Goal: Task Accomplishment & Management: Manage account settings

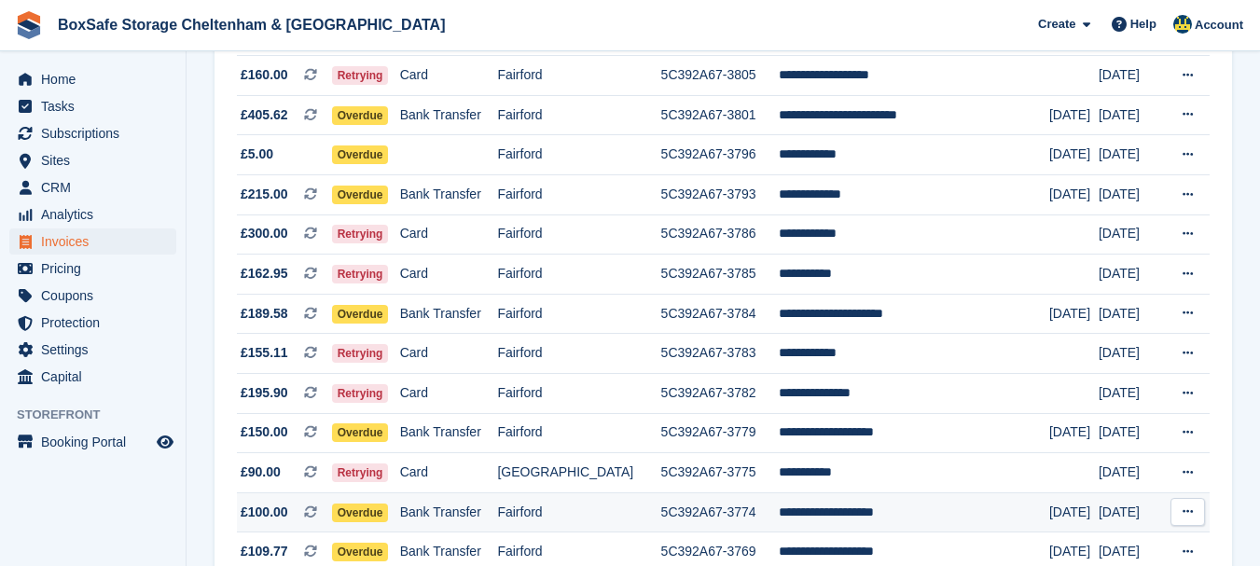
scroll to position [298, 0]
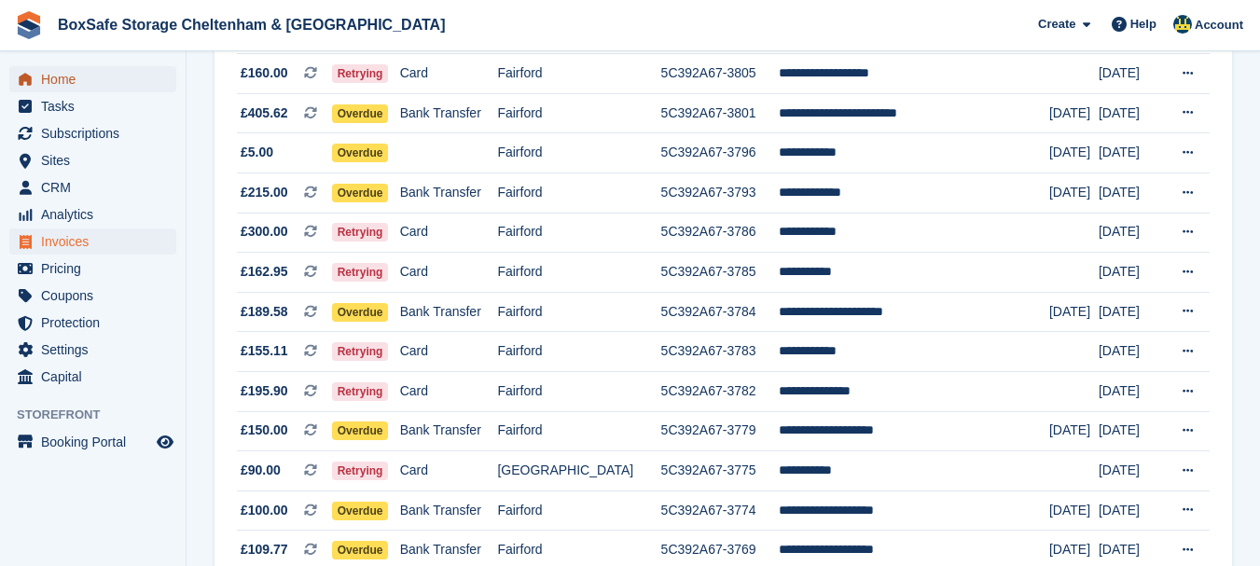
click at [101, 78] on span "Home" at bounding box center [97, 79] width 112 height 26
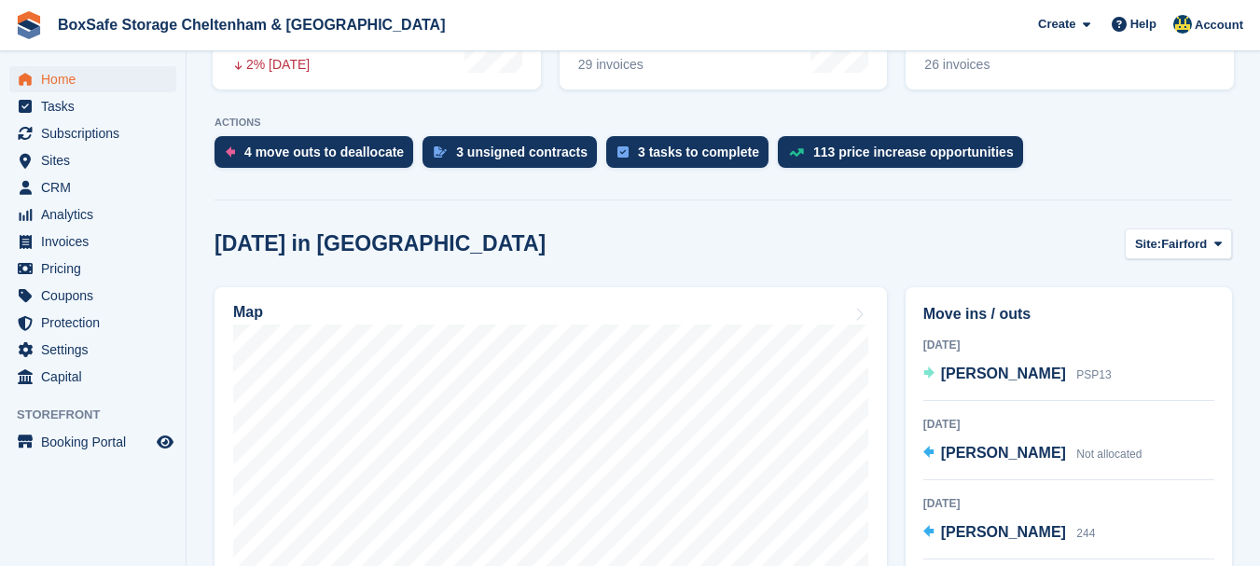
scroll to position [366, 0]
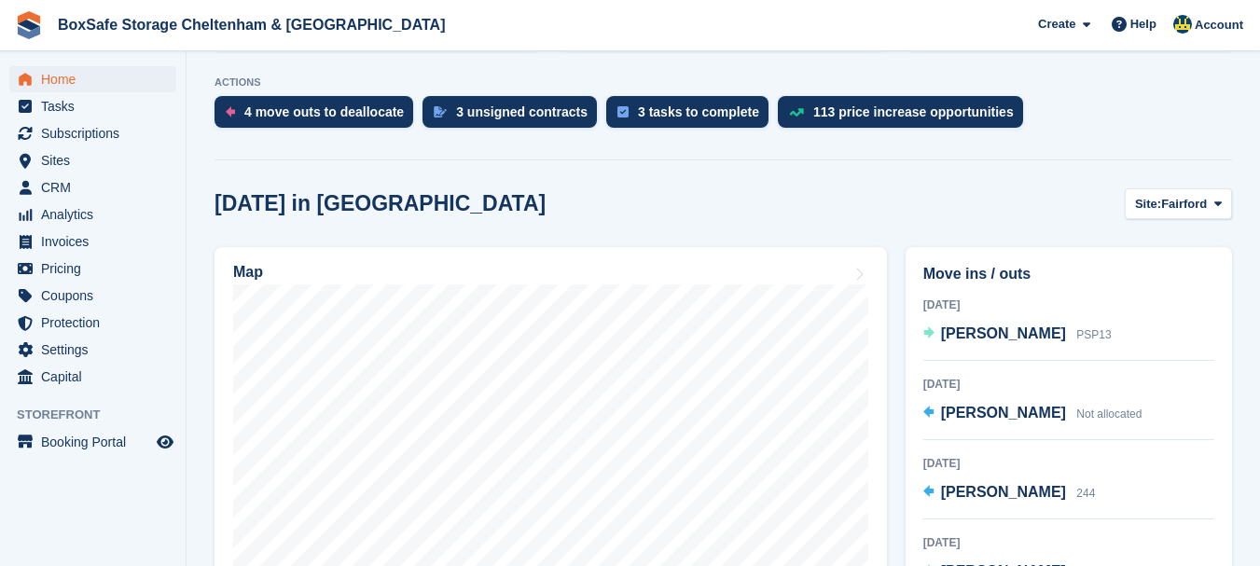
drag, startPoint x: 1273, startPoint y: 214, endPoint x: 1263, endPoint y: 259, distance: 45.9
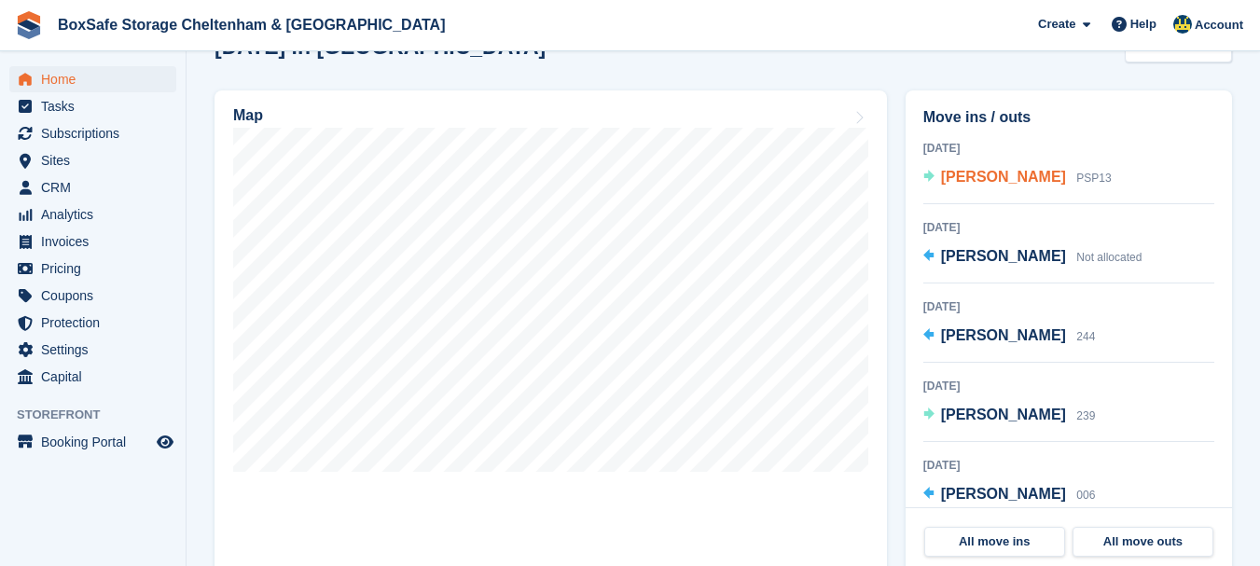
click at [975, 181] on span "[PERSON_NAME]" at bounding box center [1003, 177] width 125 height 16
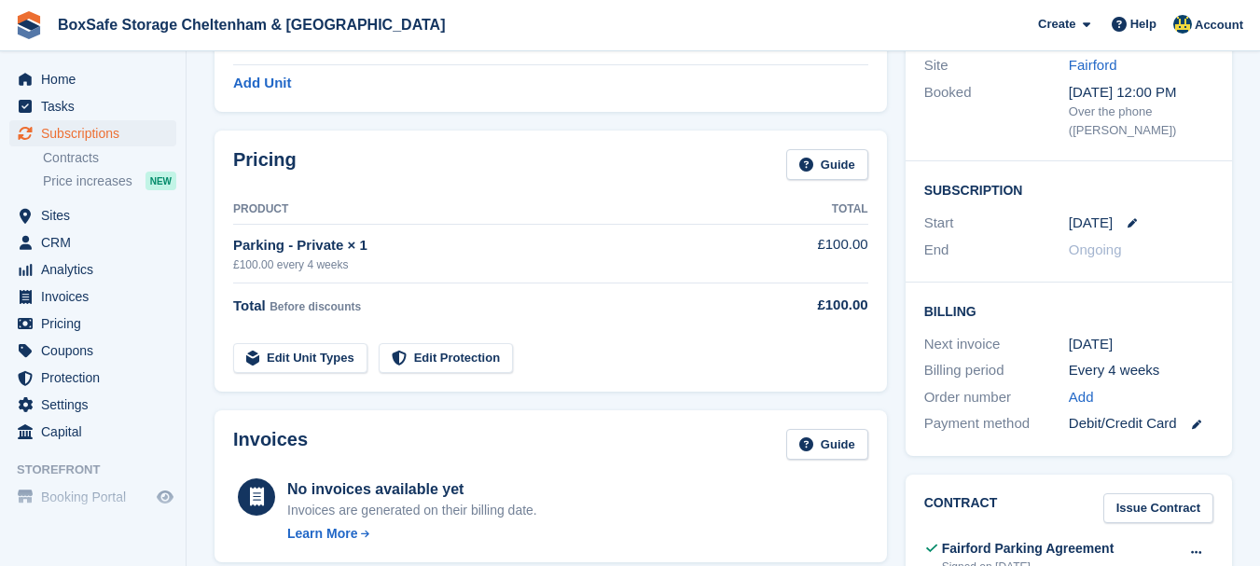
scroll to position [350, 0]
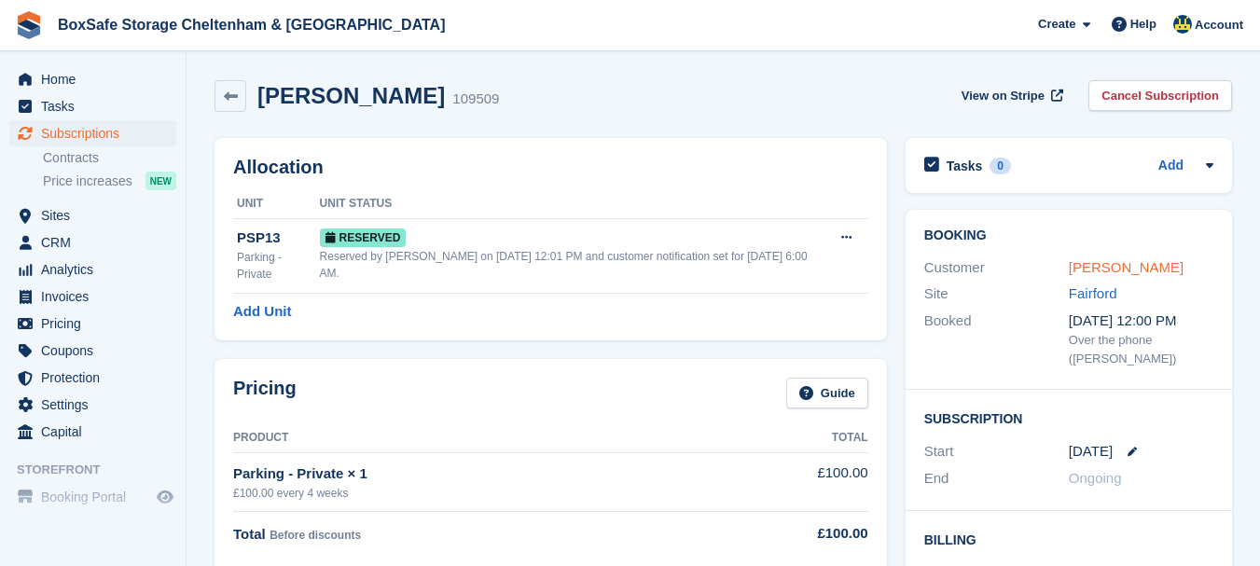
click at [1099, 266] on link "[PERSON_NAME]" at bounding box center [1126, 267] width 115 height 16
click at [224, 90] on icon at bounding box center [231, 97] width 14 height 14
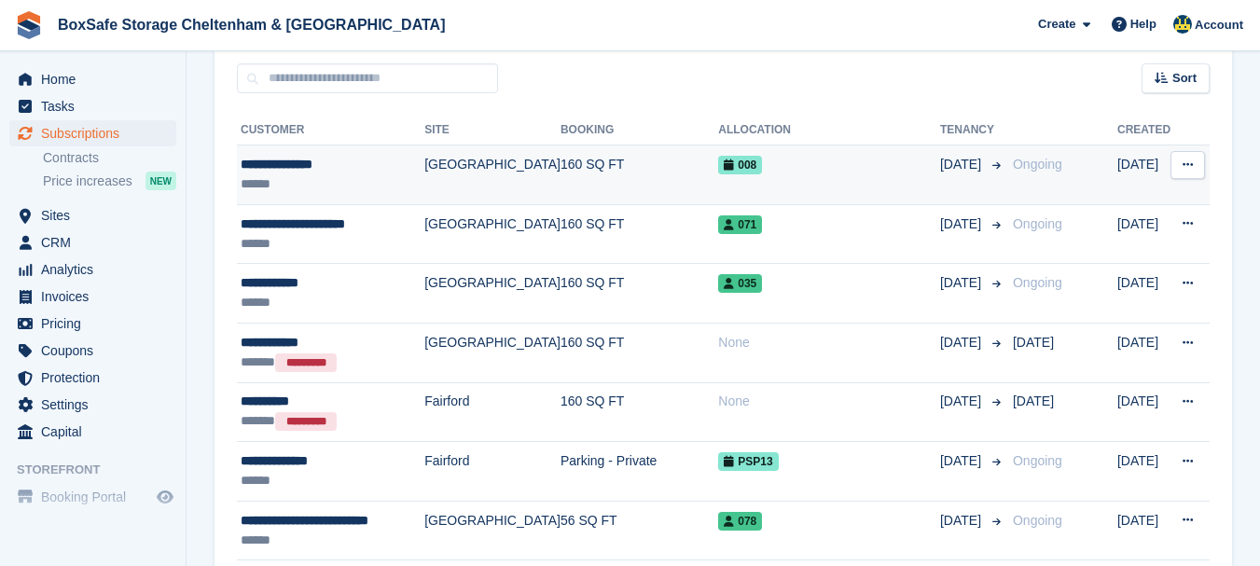
scroll to position [373, 0]
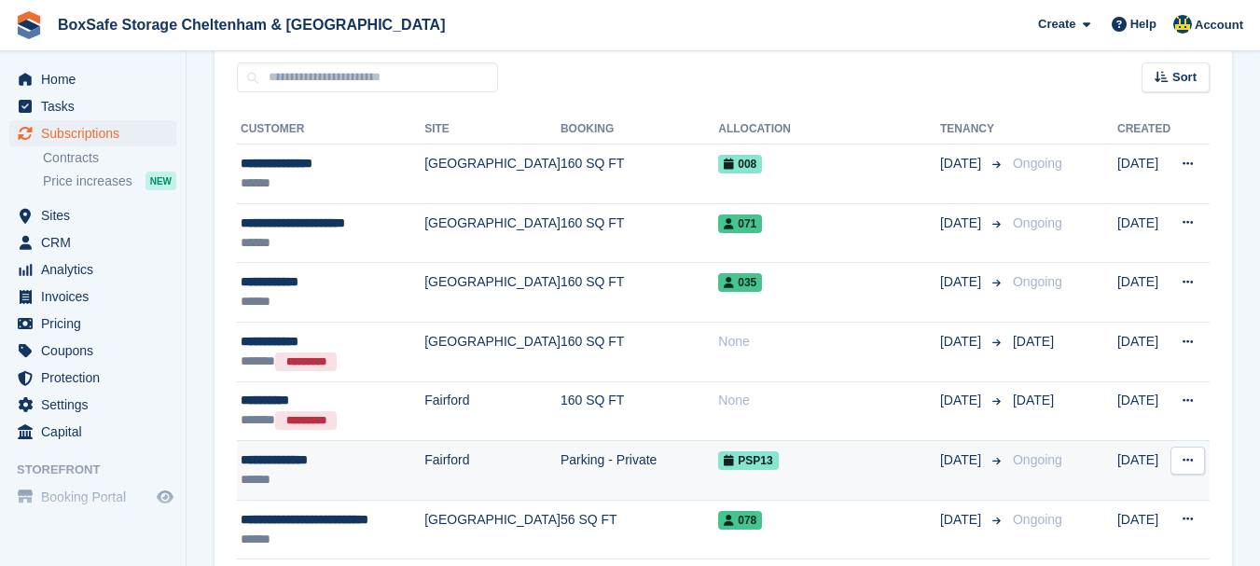
click at [276, 456] on div "**********" at bounding box center [333, 460] width 184 height 20
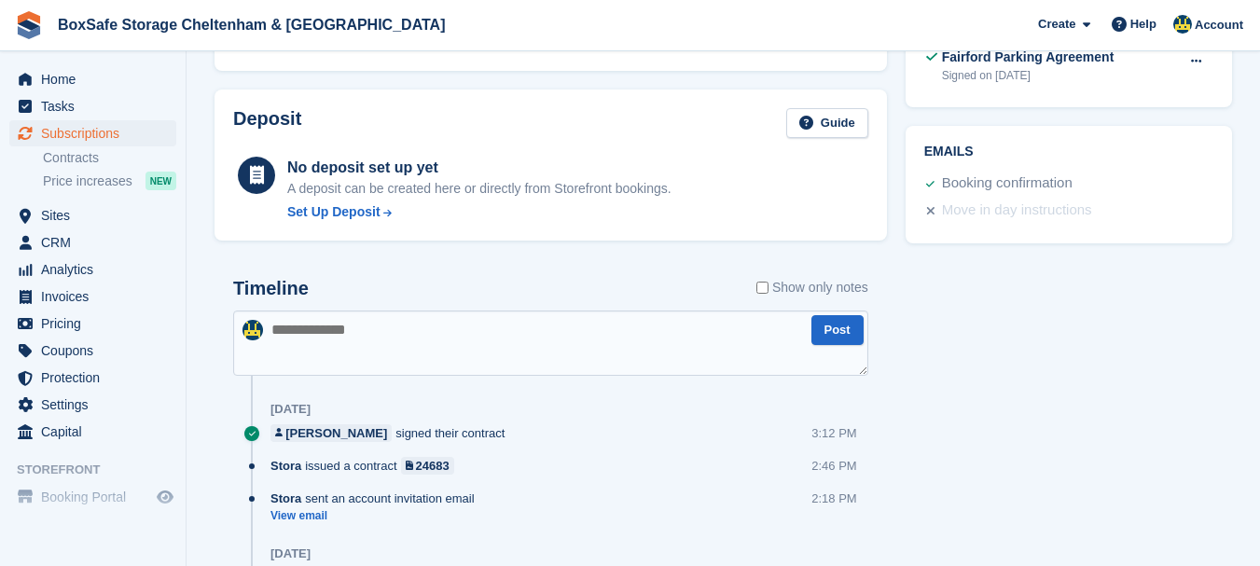
scroll to position [717, 0]
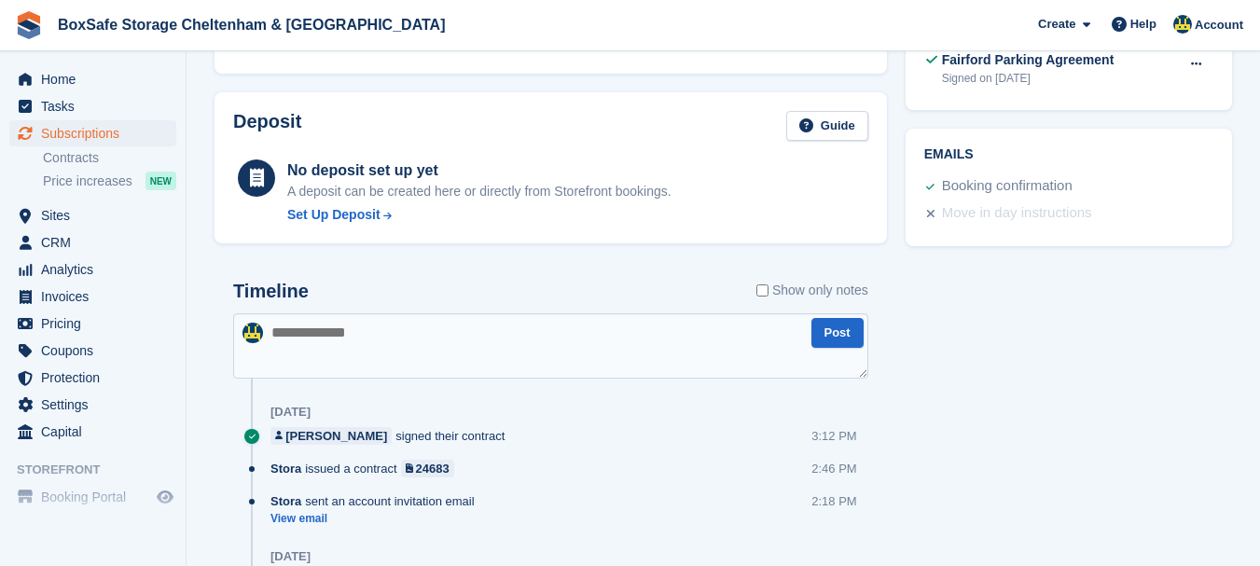
click at [493, 321] on textarea at bounding box center [550, 345] width 635 height 65
type textarea "**********"
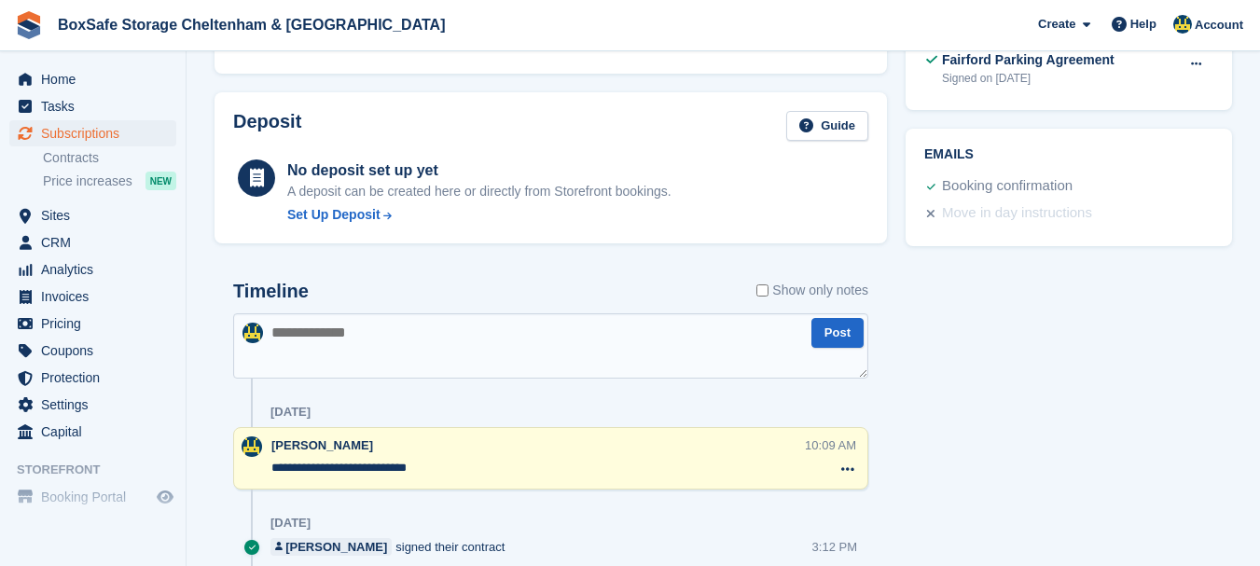
click at [493, 321] on textarea at bounding box center [550, 345] width 635 height 65
paste textarea "**********"
type textarea "**********"
click at [836, 318] on button "Post" at bounding box center [837, 333] width 52 height 31
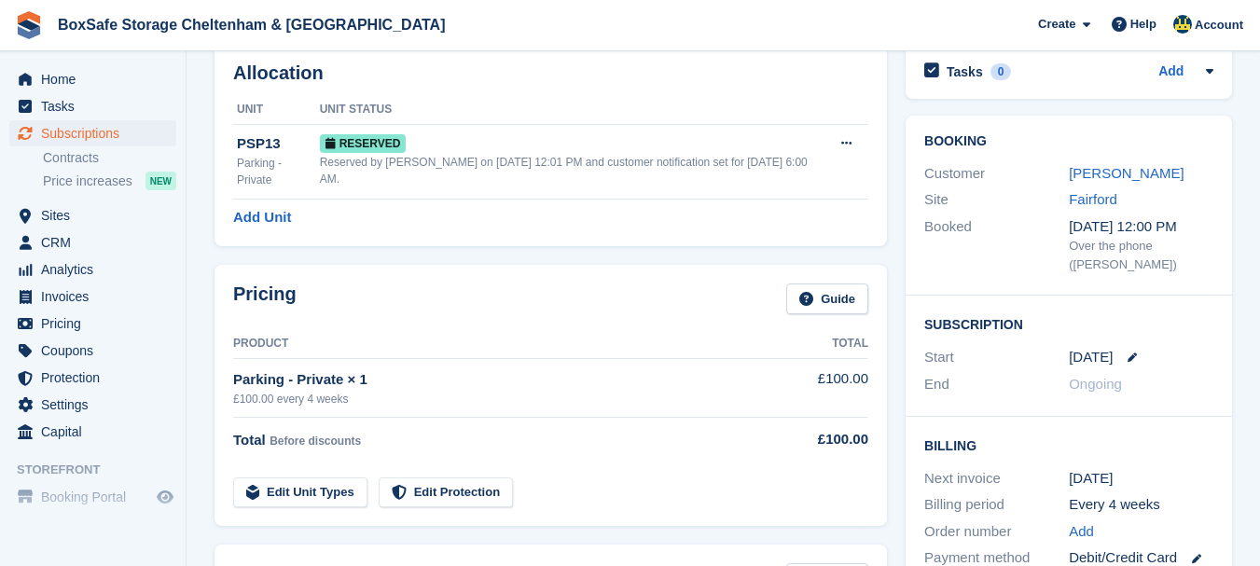
scroll to position [47, 0]
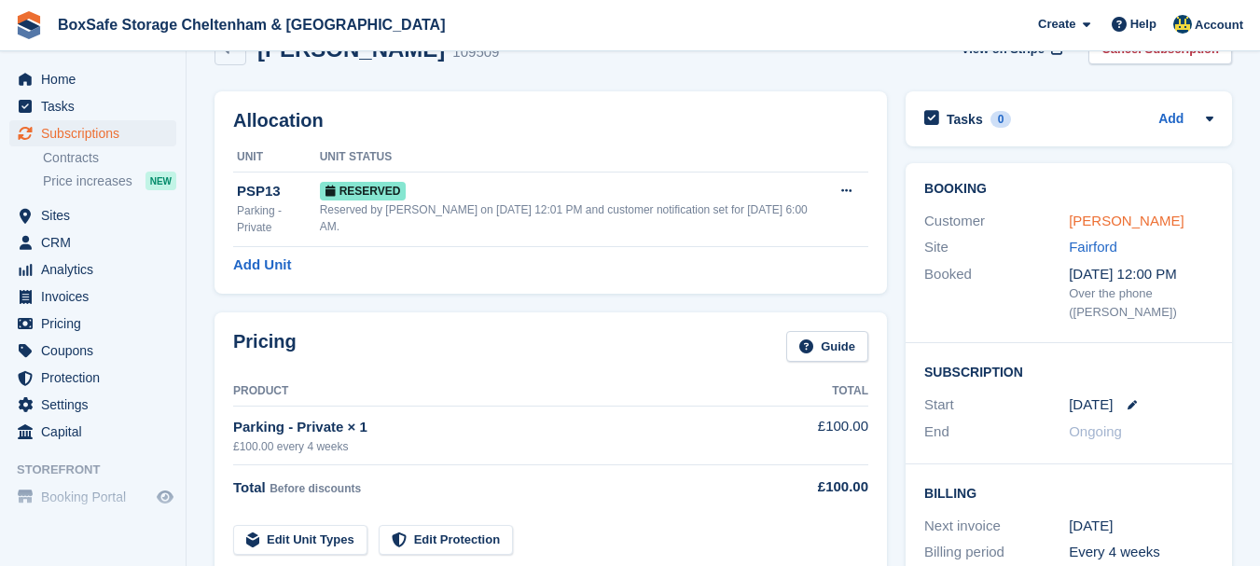
click at [1126, 222] on link "[PERSON_NAME]" at bounding box center [1126, 221] width 115 height 16
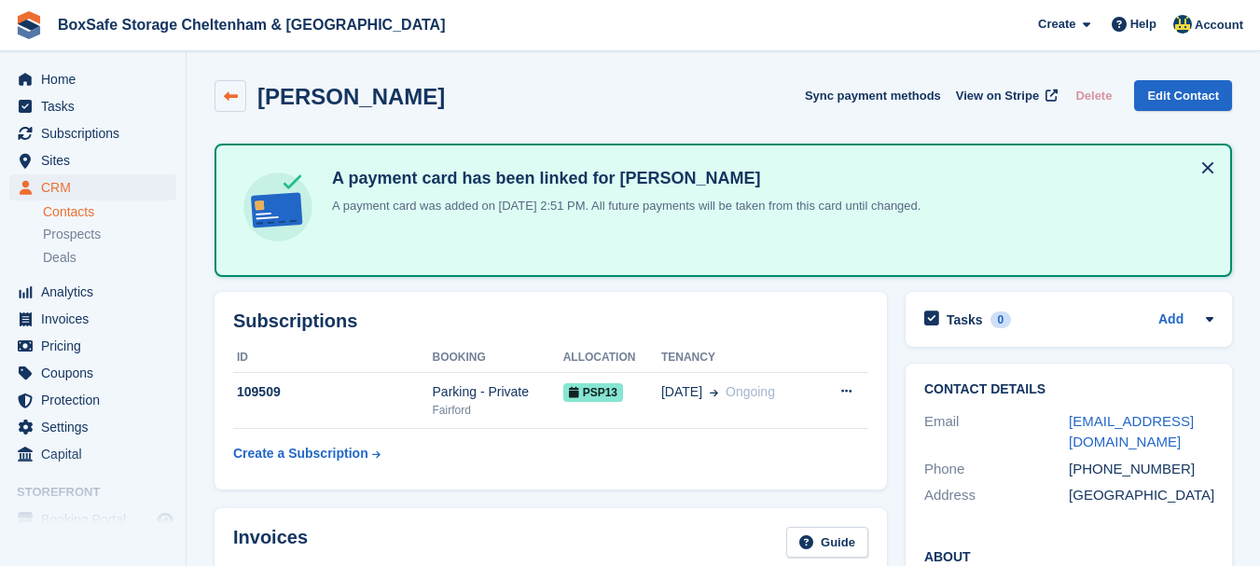
click at [231, 99] on icon at bounding box center [231, 97] width 14 height 14
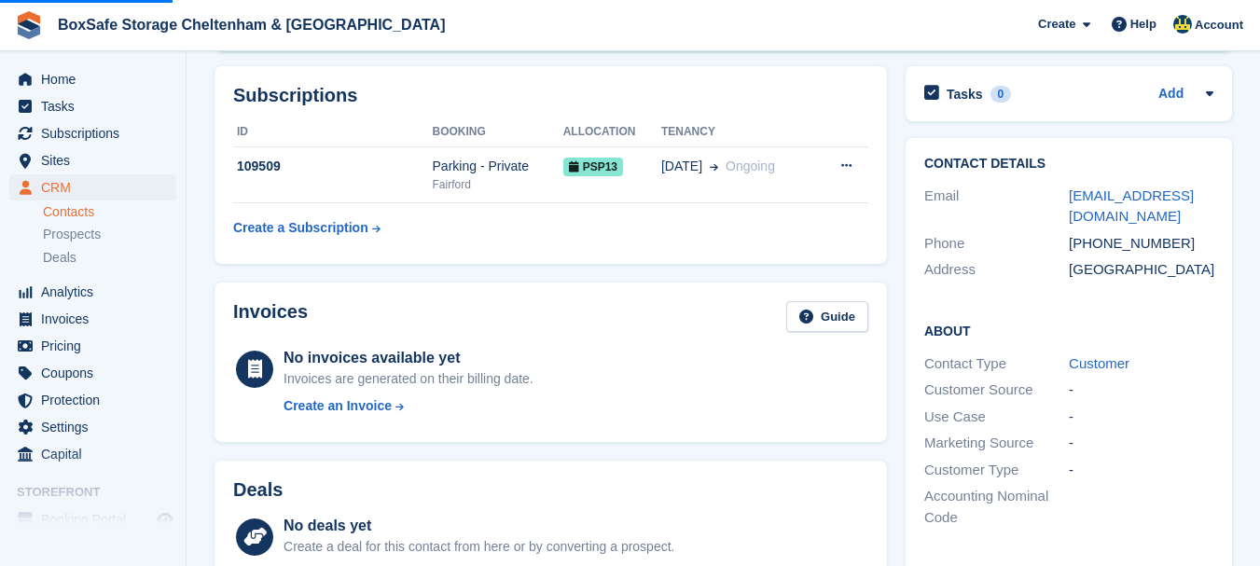
scroll to position [242, 0]
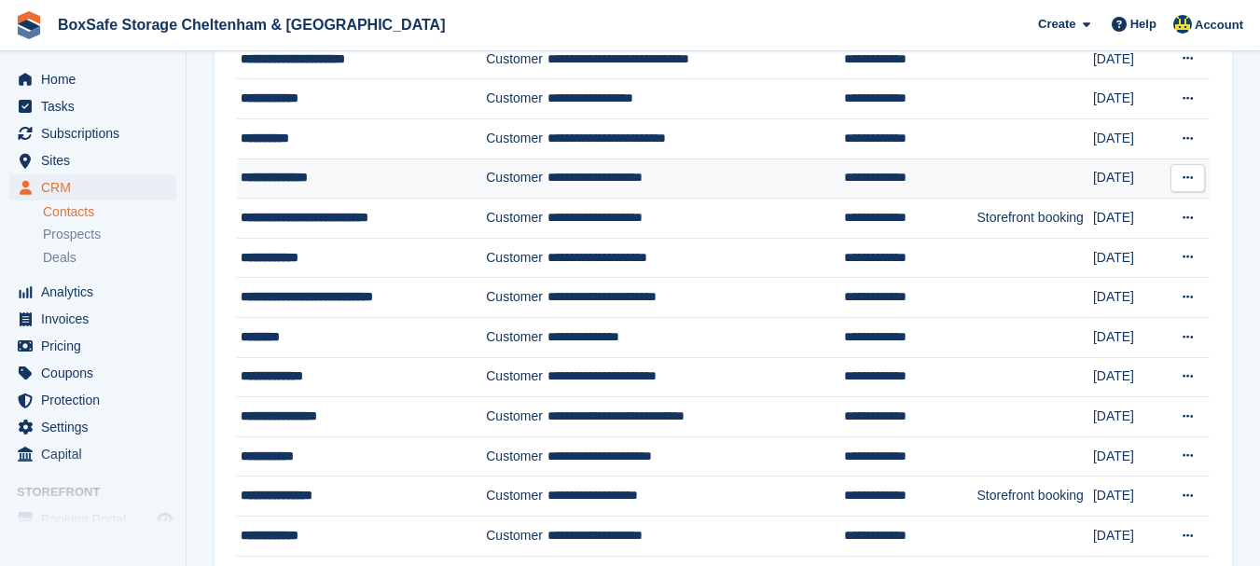
drag, startPoint x: 278, startPoint y: 175, endPoint x: 277, endPoint y: 160, distance: 14.9
click at [277, 160] on td "**********" at bounding box center [361, 179] width 249 height 40
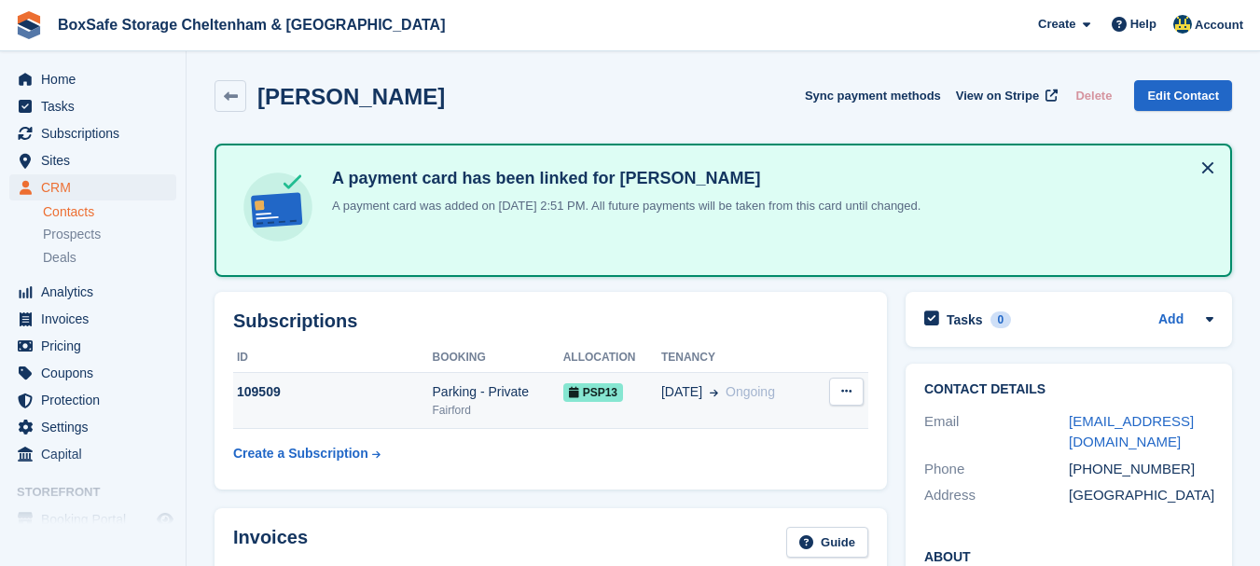
click at [388, 391] on div "109509" at bounding box center [333, 392] width 200 height 20
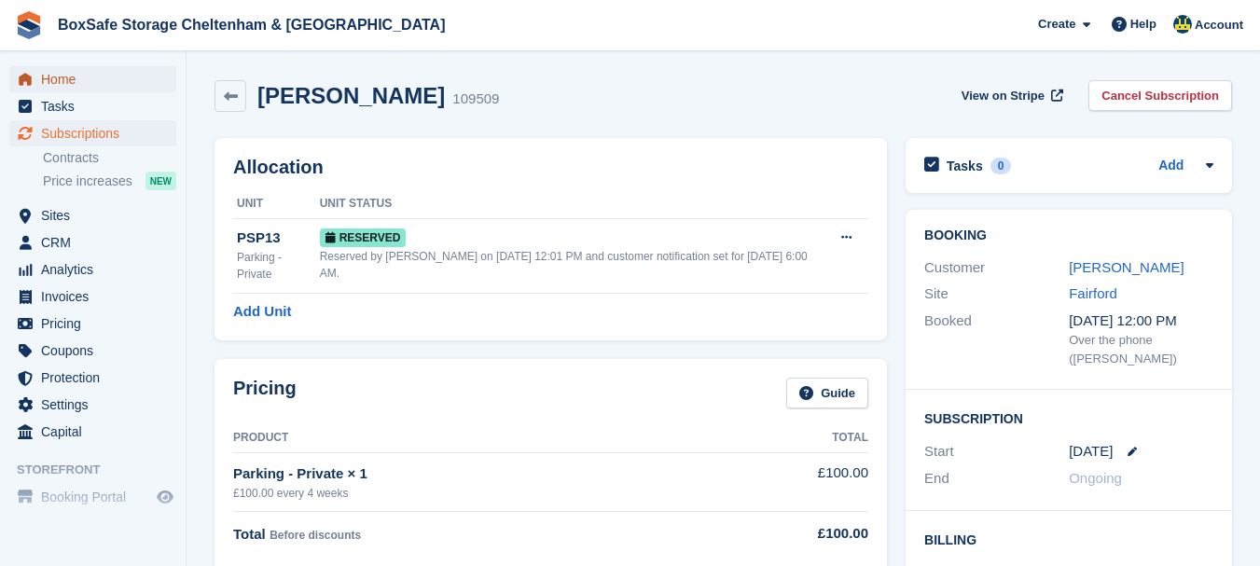
click at [65, 66] on span "Home" at bounding box center [97, 79] width 112 height 26
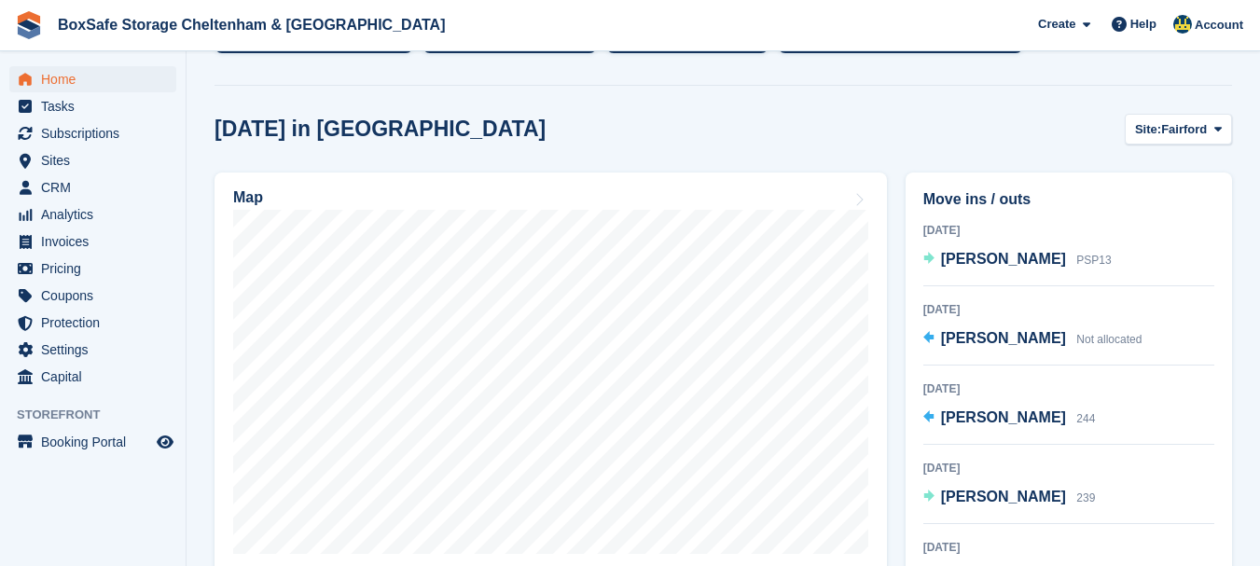
scroll to position [490, 0]
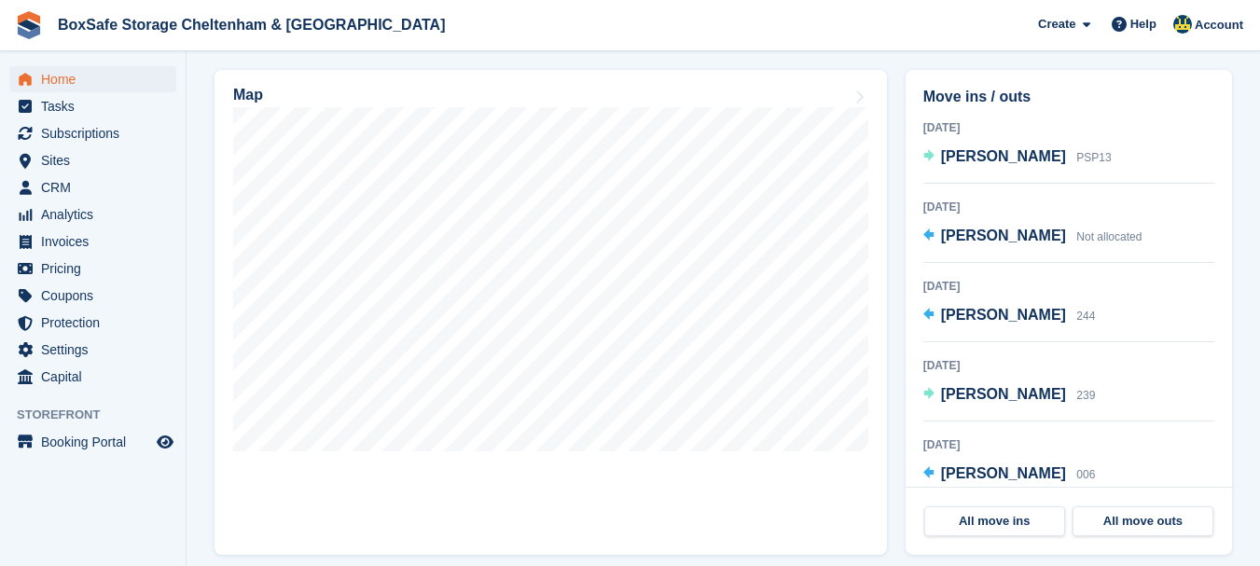
drag, startPoint x: 1266, startPoint y: 273, endPoint x: 1265, endPoint y: 287, distance: 14.0
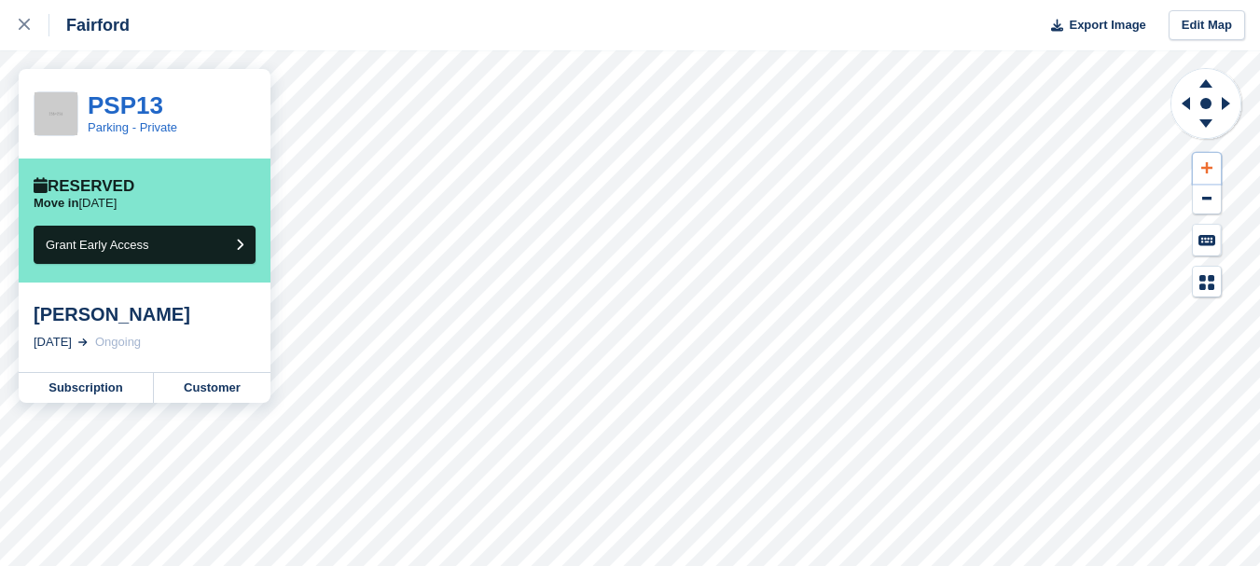
click at [1209, 176] on button at bounding box center [1207, 168] width 28 height 31
click at [1216, 100] on rect at bounding box center [1206, 103] width 22 height 22
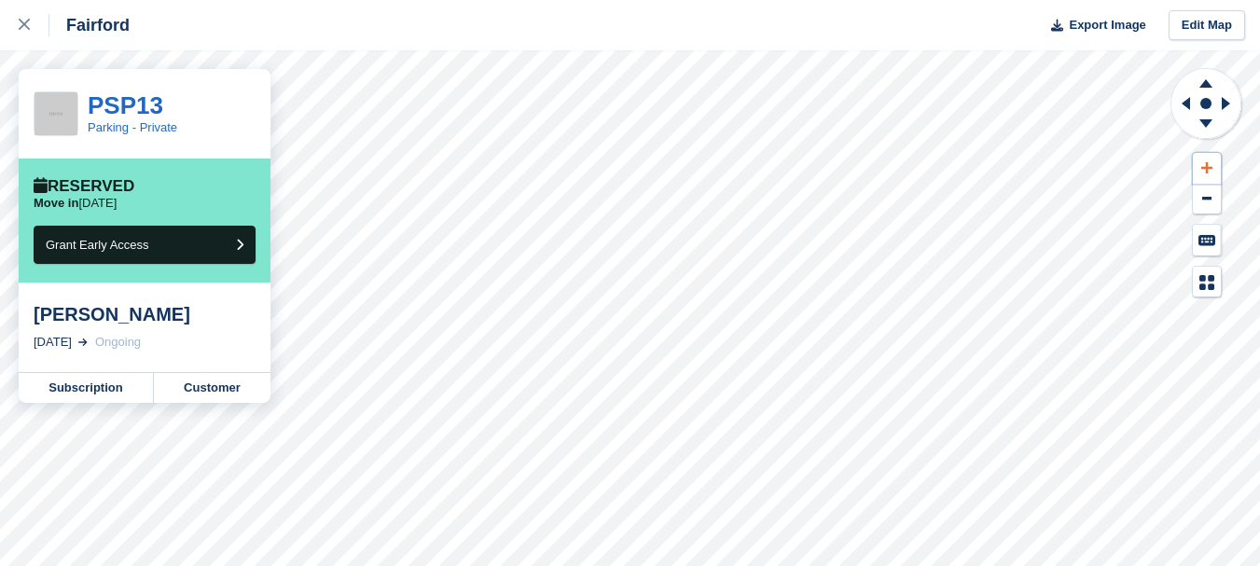
click at [1206, 162] on icon at bounding box center [1206, 167] width 11 height 13
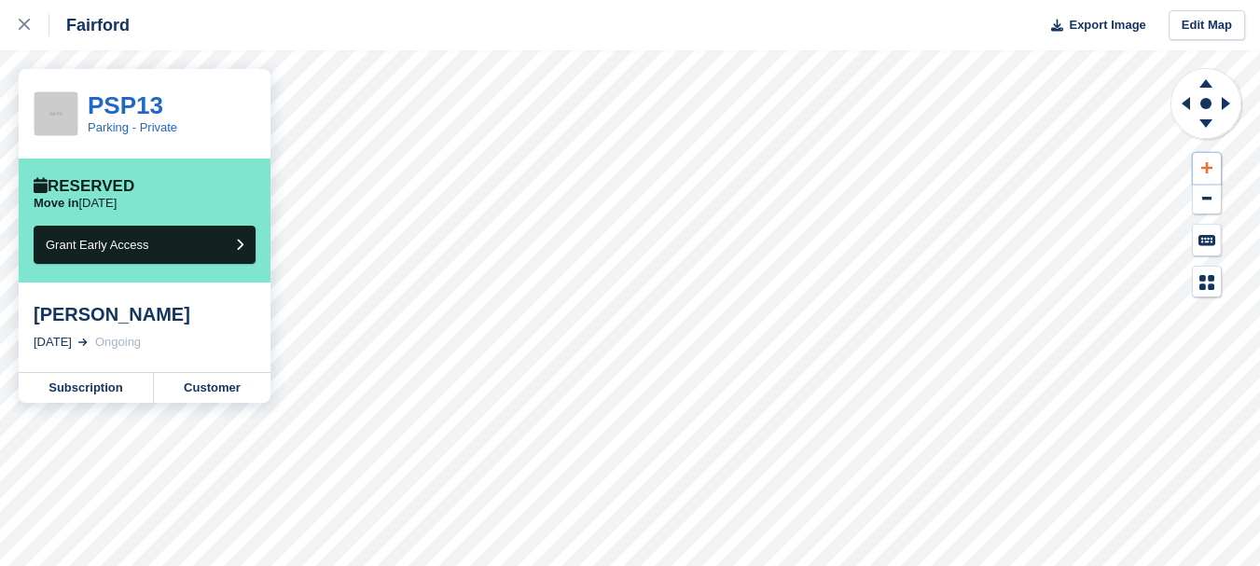
click at [1206, 162] on icon at bounding box center [1206, 167] width 11 height 13
click at [1191, 114] on icon at bounding box center [1182, 103] width 23 height 48
click at [1202, 82] on icon at bounding box center [1206, 80] width 48 height 23
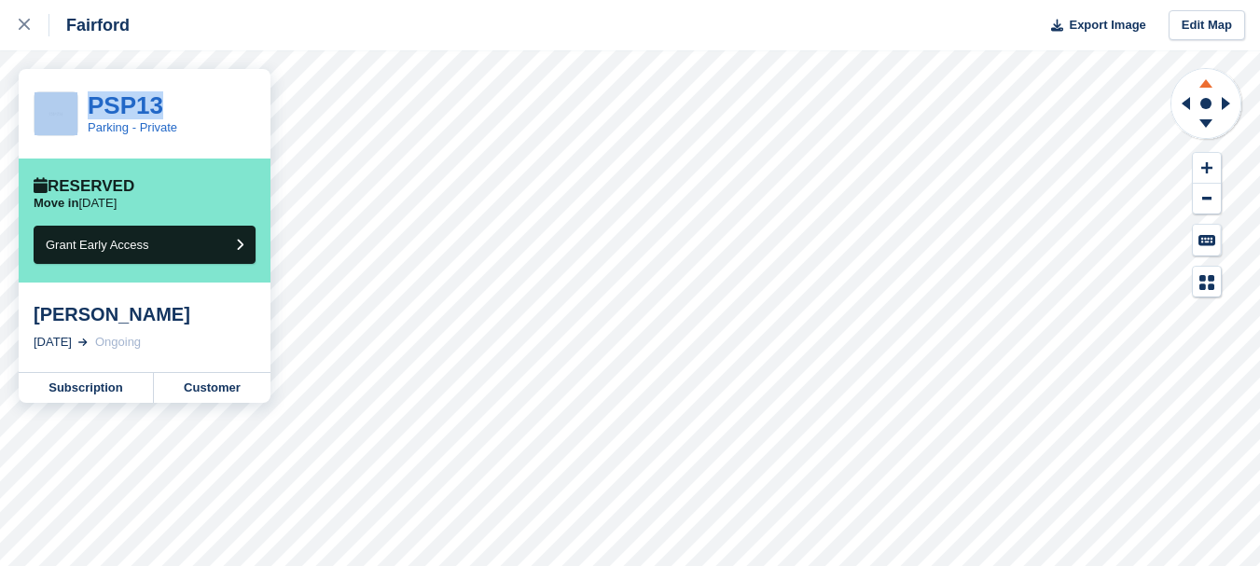
click at [1202, 82] on icon at bounding box center [1206, 80] width 48 height 23
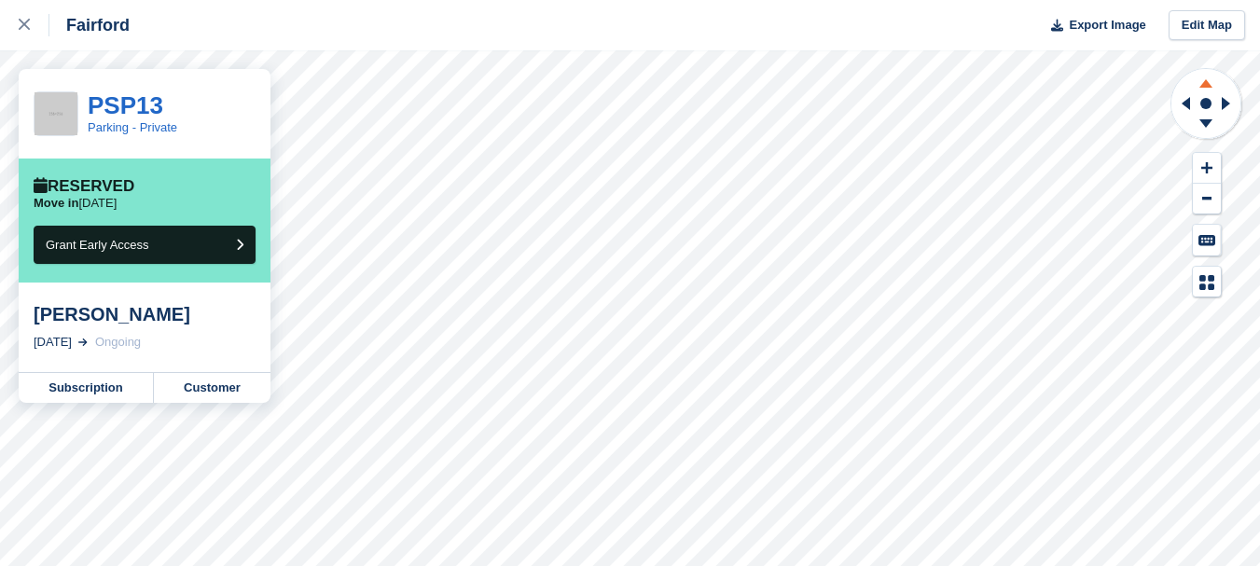
click at [1202, 82] on icon at bounding box center [1206, 80] width 48 height 23
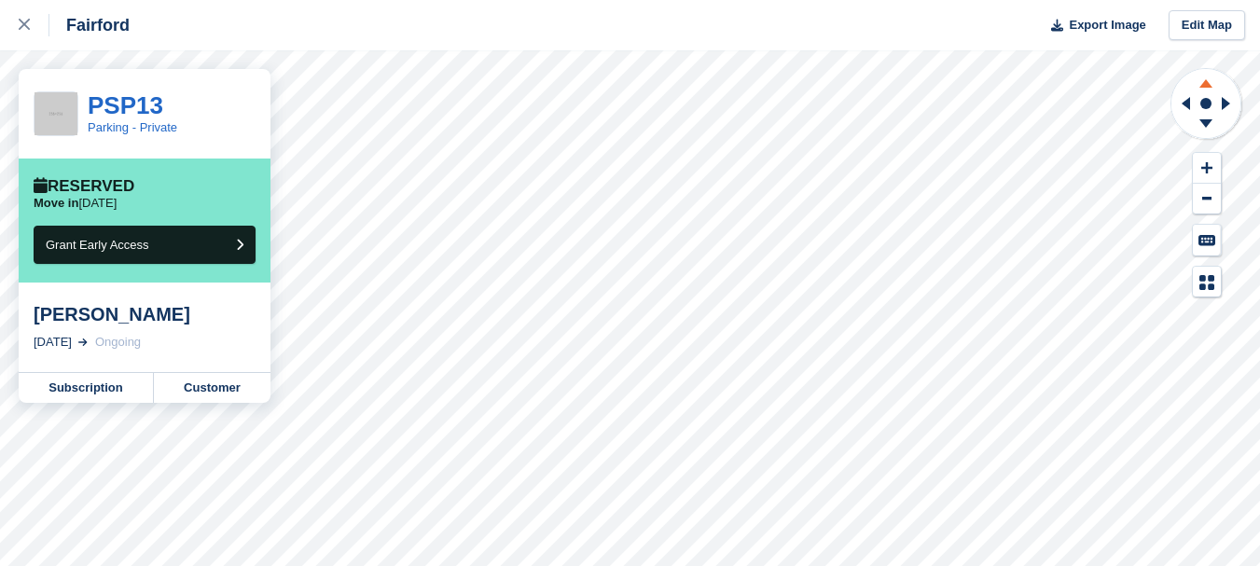
click at [1202, 82] on icon at bounding box center [1206, 80] width 48 height 23
click at [15, 41] on link at bounding box center [24, 25] width 49 height 50
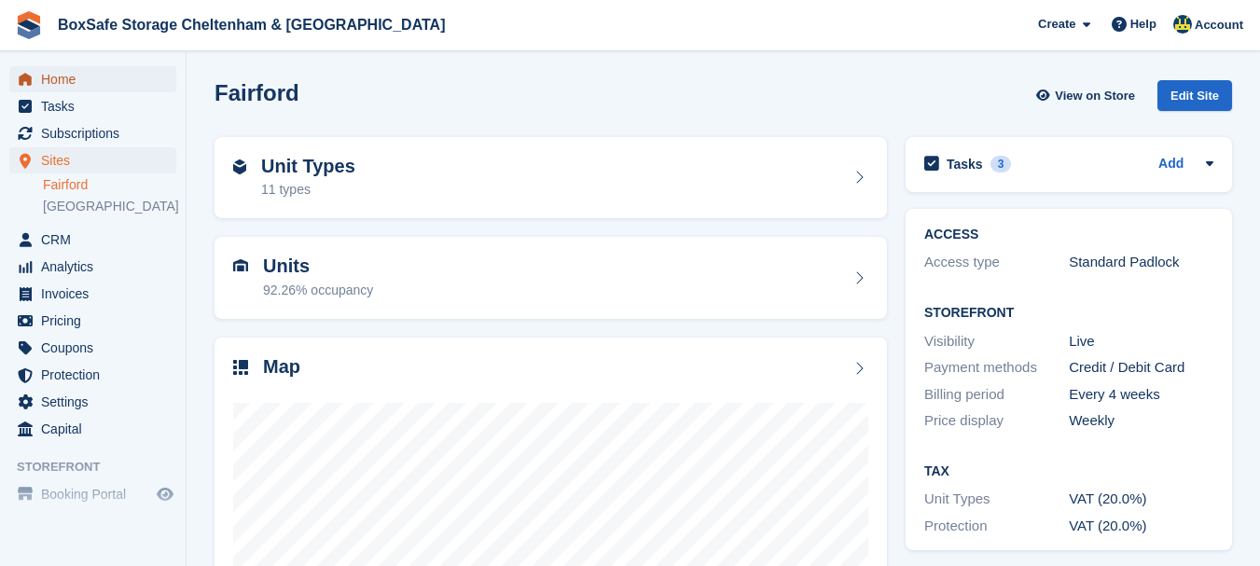
click at [62, 80] on span "Home" at bounding box center [97, 79] width 112 height 26
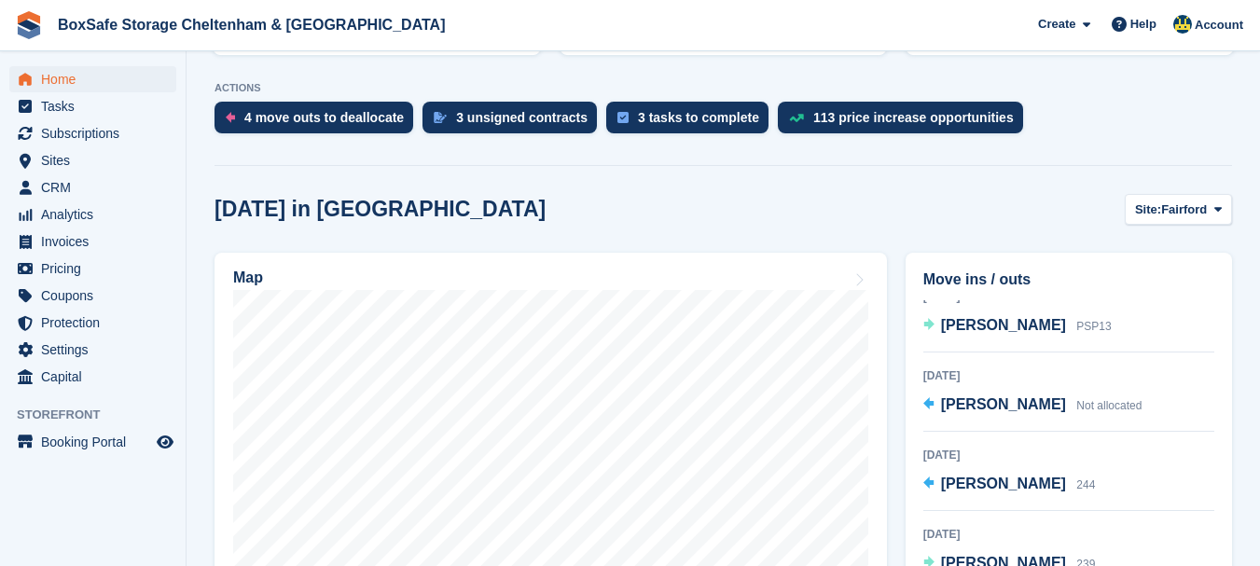
scroll to position [310, 0]
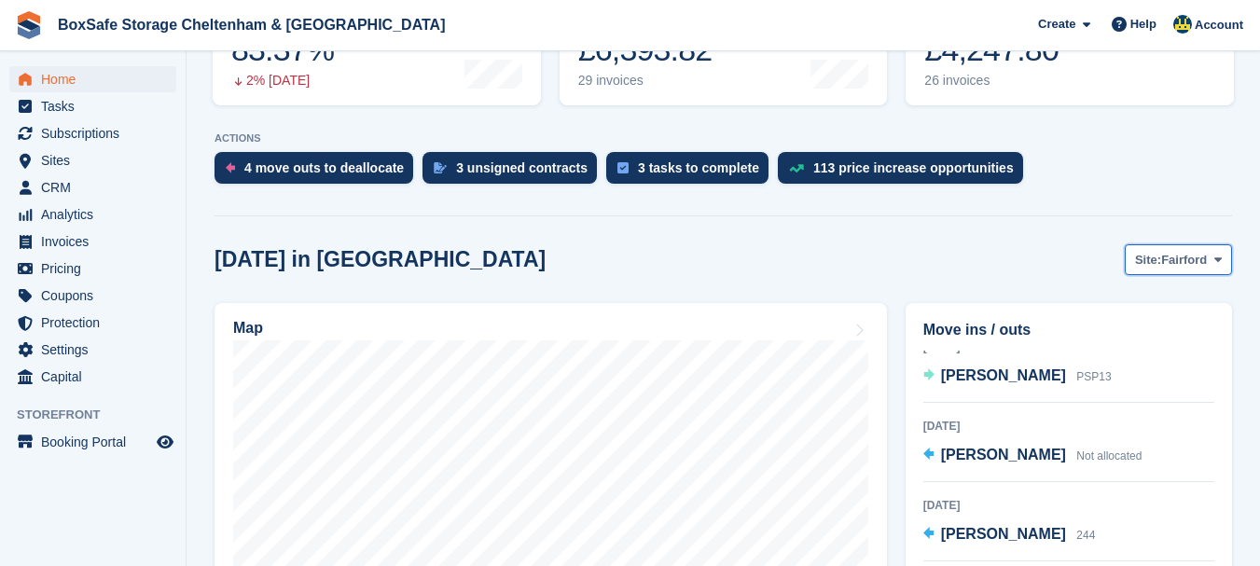
click at [1182, 259] on span "Fairford" at bounding box center [1184, 260] width 46 height 19
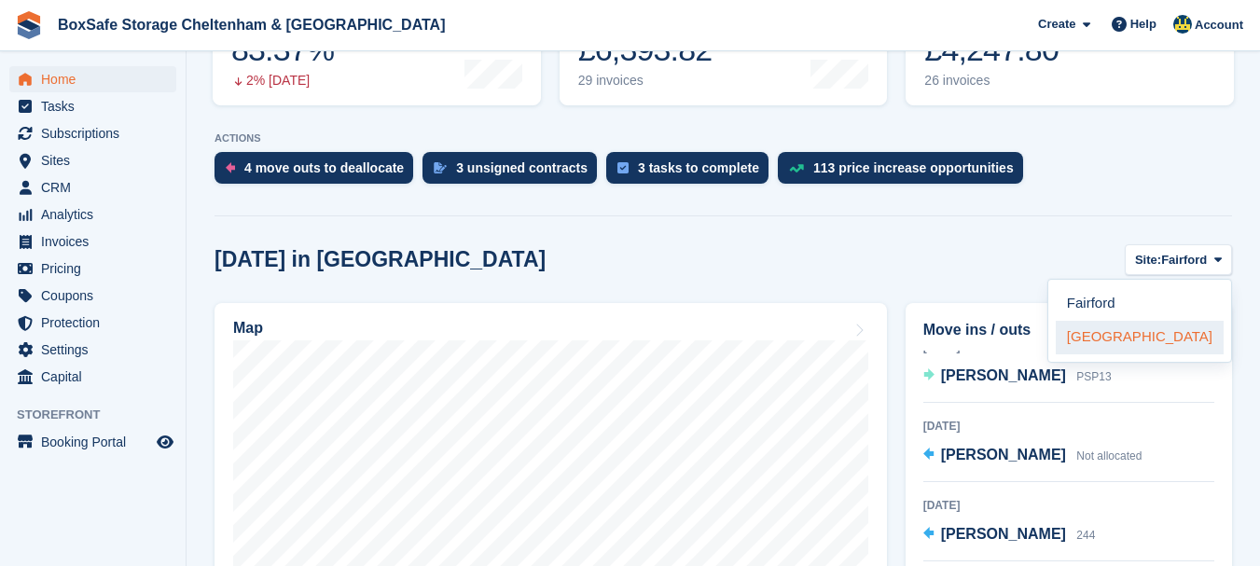
click at [1122, 336] on link "[GEOGRAPHIC_DATA]" at bounding box center [1140, 338] width 168 height 34
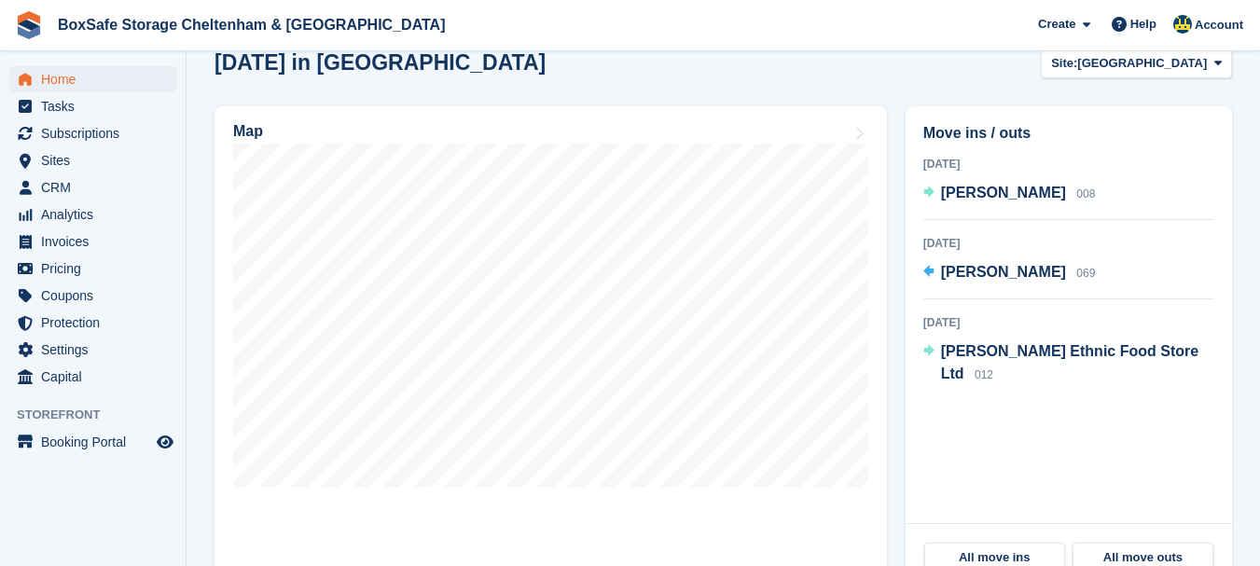
scroll to position [509, 0]
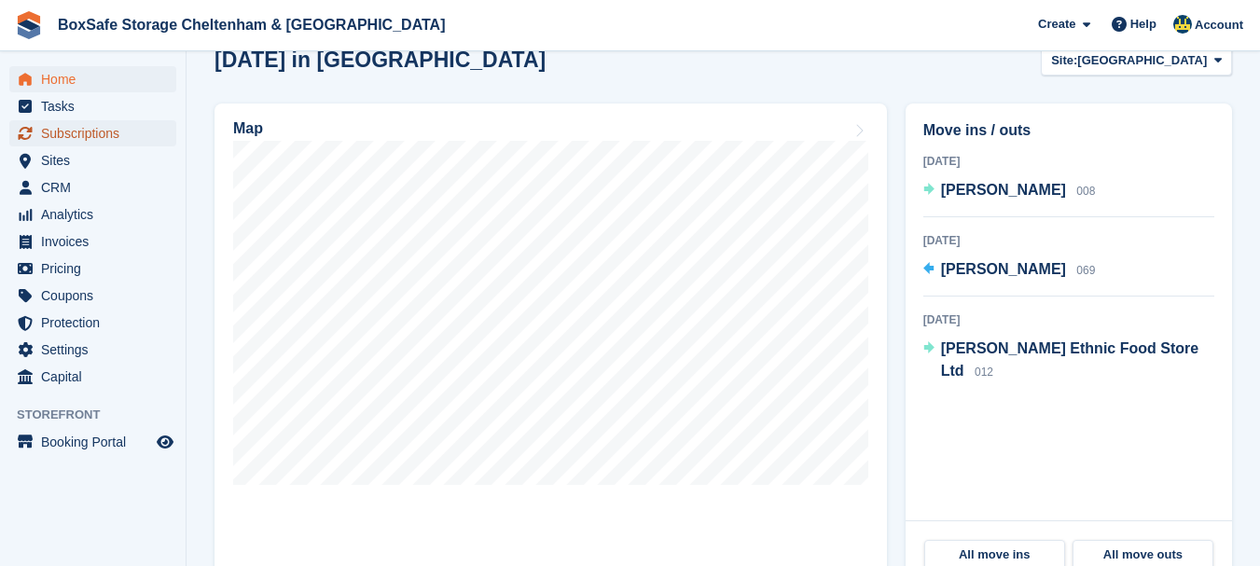
click at [106, 132] on span "Subscriptions" at bounding box center [97, 133] width 112 height 26
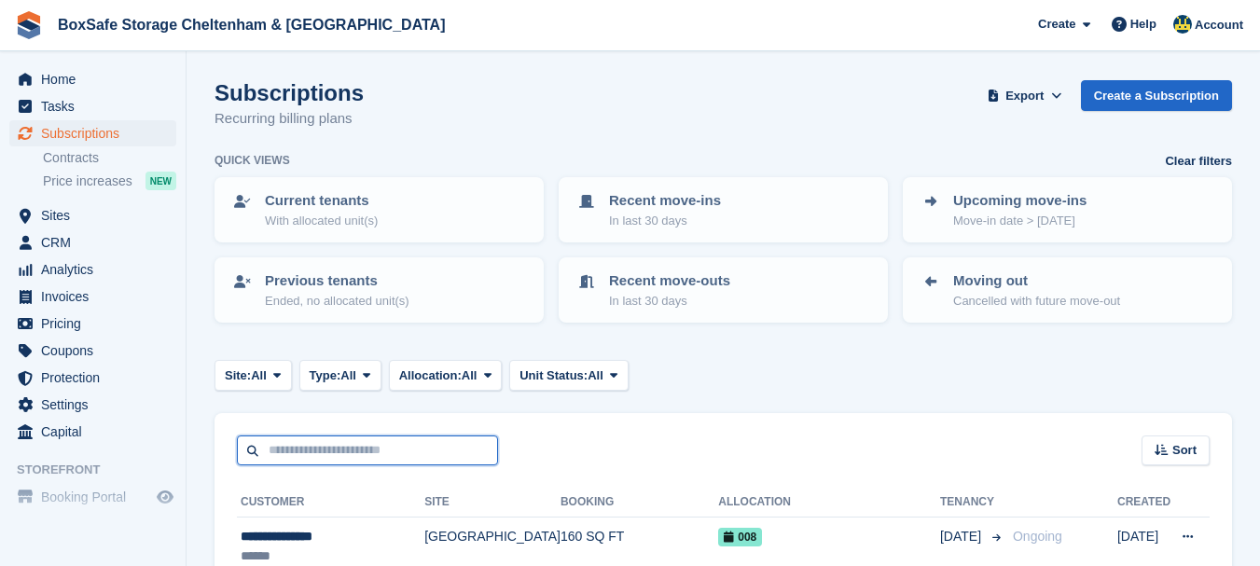
click at [339, 440] on input "text" at bounding box center [367, 450] width 261 height 31
type input "****"
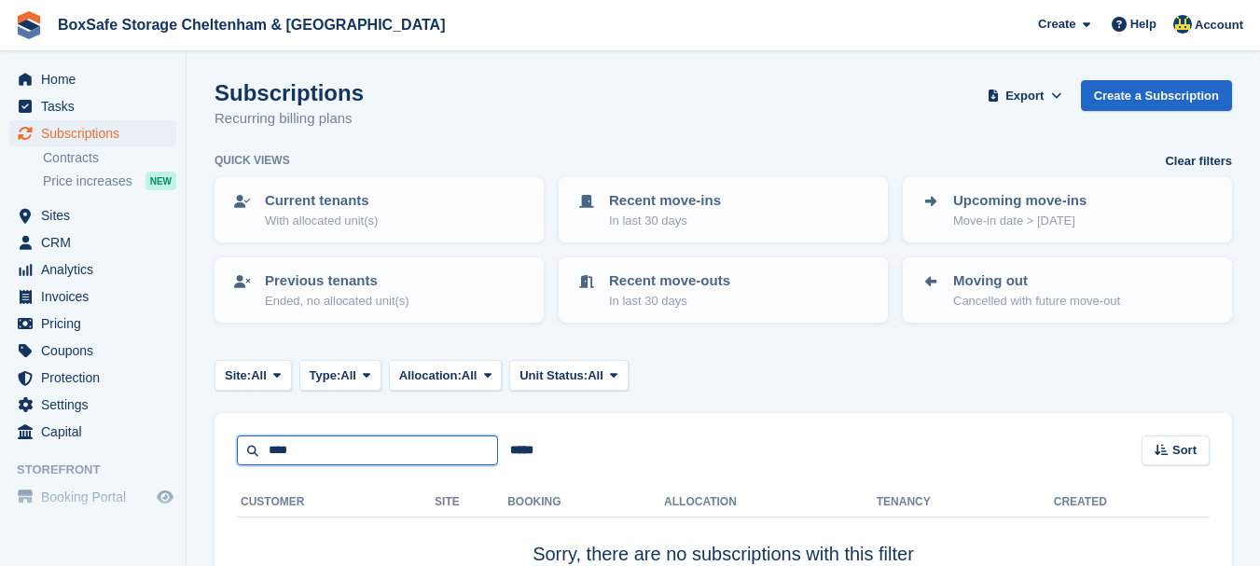
click at [339, 440] on input "****" at bounding box center [367, 450] width 261 height 31
type input "****"
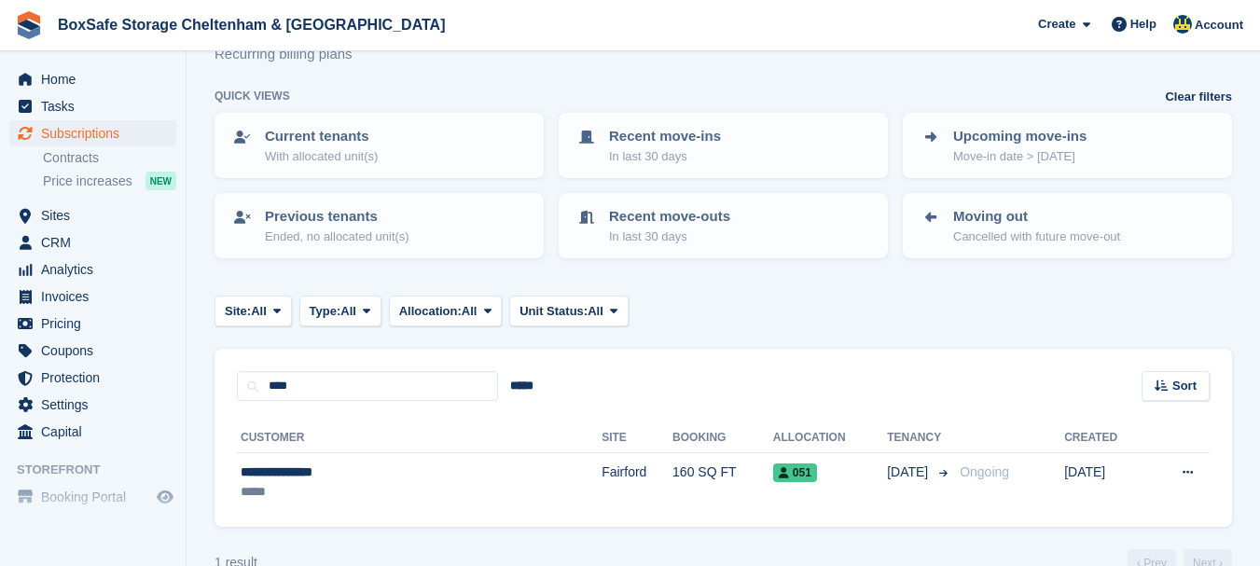
scroll to position [75, 0]
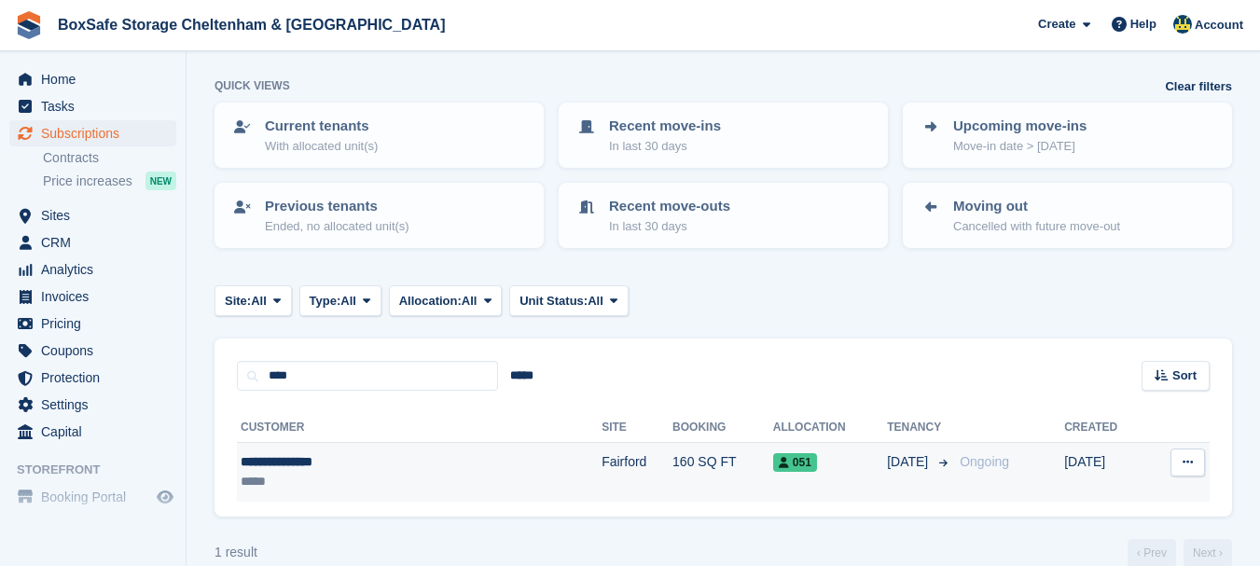
click at [318, 463] on div "**********" at bounding box center [355, 462] width 228 height 20
